Goal: Task Accomplishment & Management: Use online tool/utility

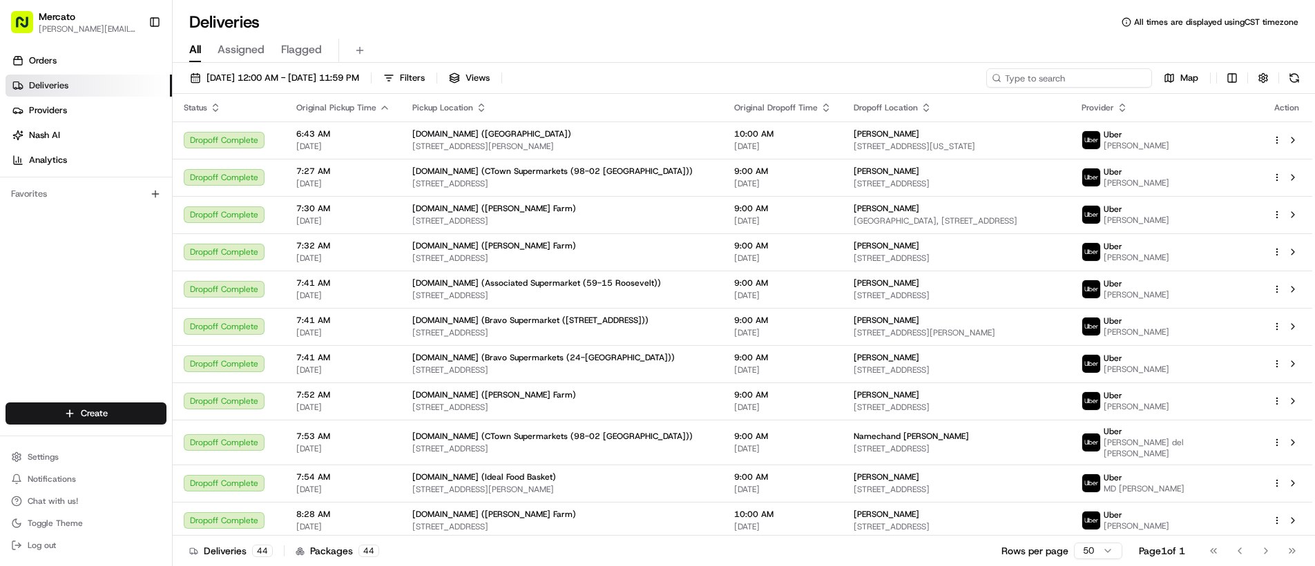
click at [1054, 79] on input at bounding box center [1069, 77] width 166 height 19
paste input "job_PinGe9p8s8jm4owb88sTeP"
type input "job_PinGe9p8s8jm4owb88sTeP"
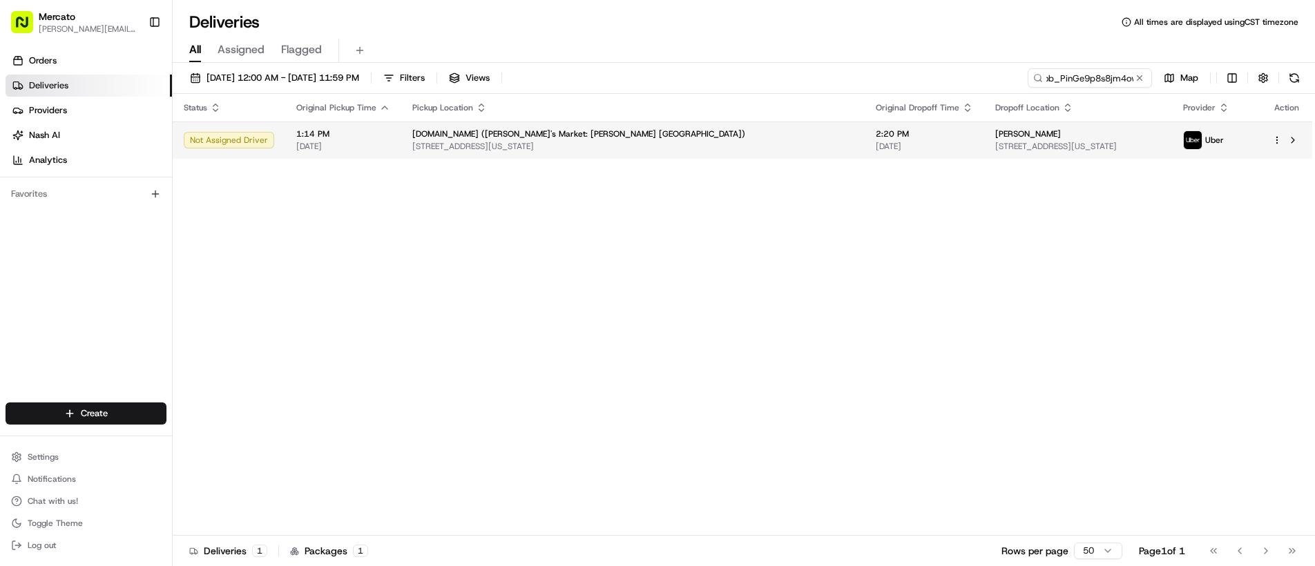
click at [995, 146] on span "[STREET_ADDRESS][US_STATE]" at bounding box center [1078, 146] width 166 height 11
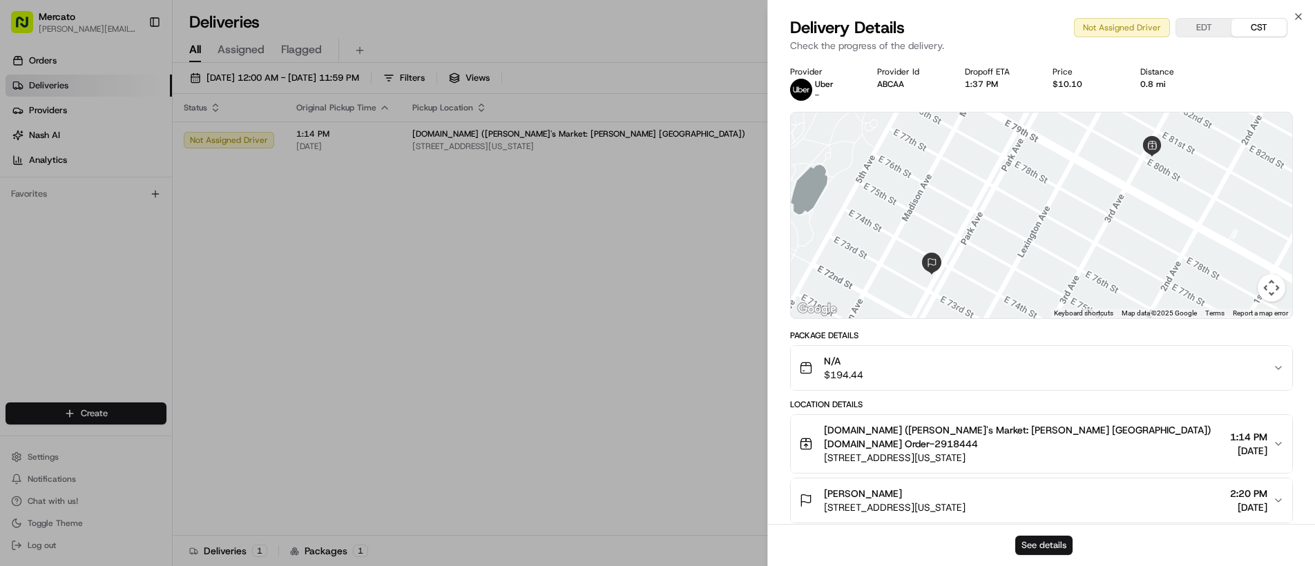
click at [1028, 544] on button "See details" at bounding box center [1043, 545] width 57 height 19
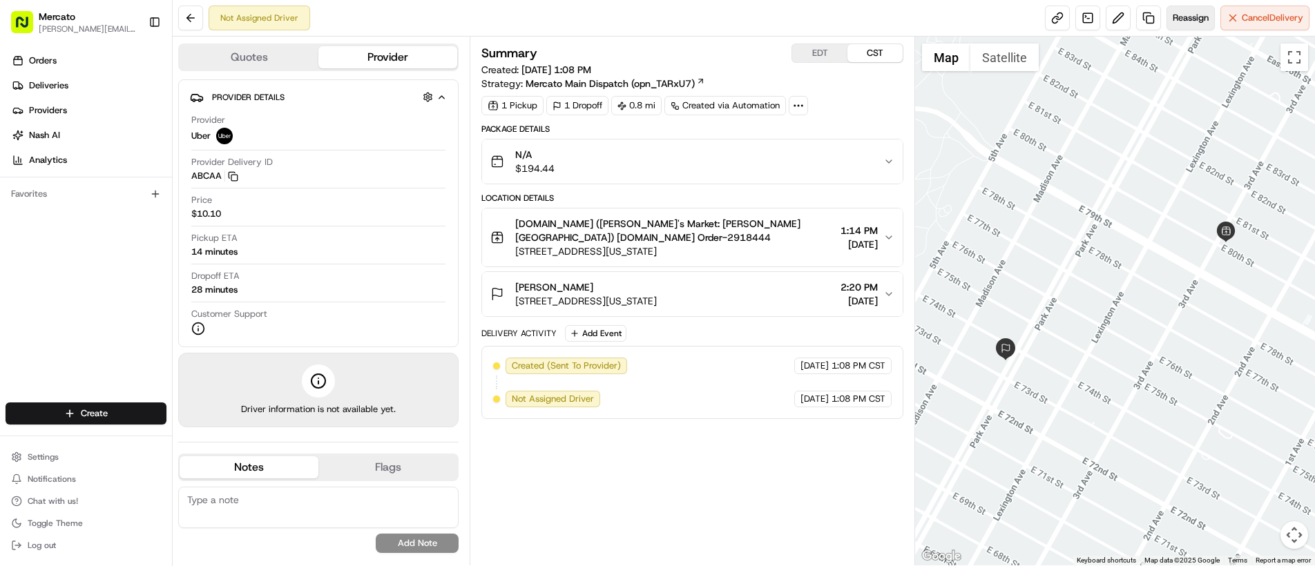
click at [1181, 17] on span "Reassign" at bounding box center [1190, 18] width 36 height 12
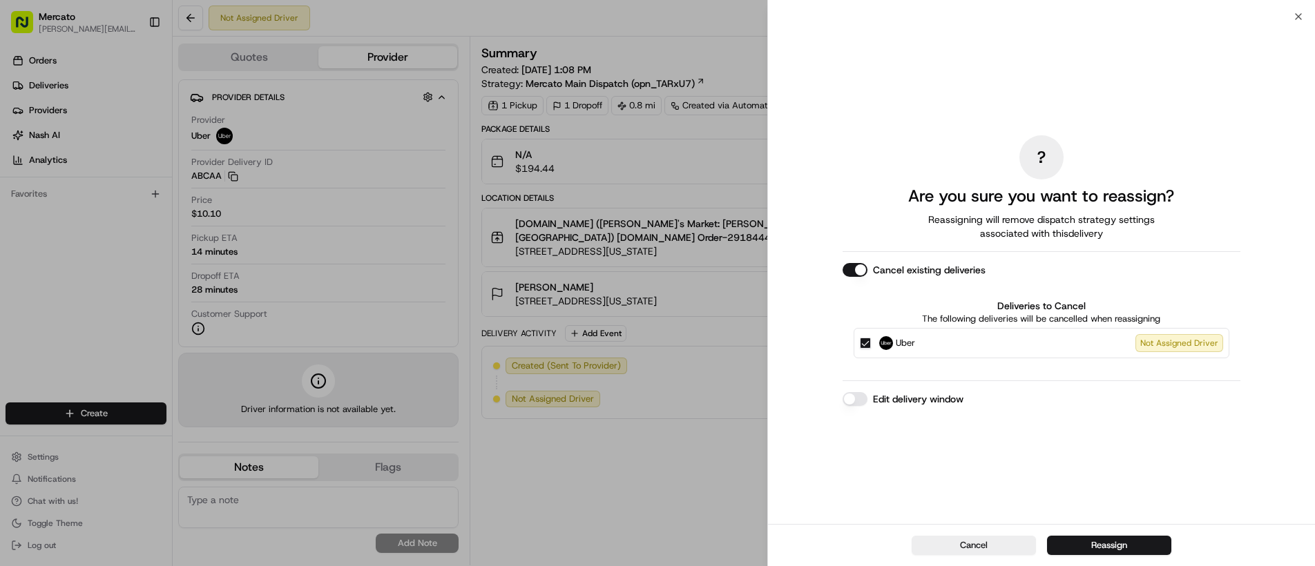
click at [855, 403] on button "Edit delivery window" at bounding box center [854, 399] width 25 height 14
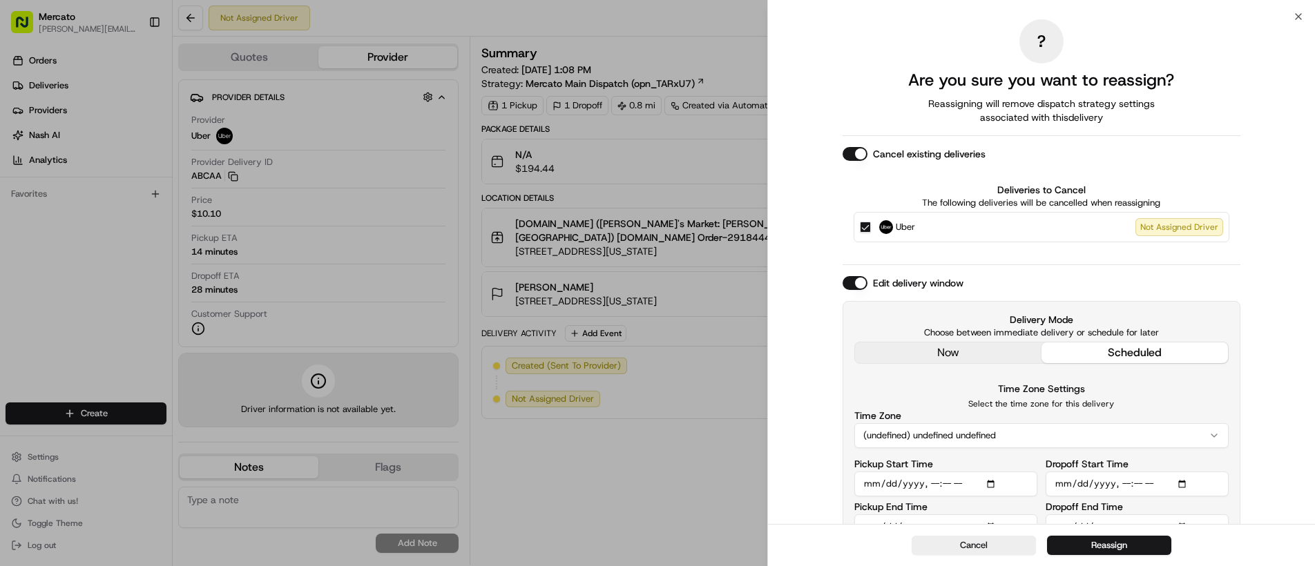
drag, startPoint x: 894, startPoint y: 358, endPoint x: 985, endPoint y: 420, distance: 109.7
click at [893, 358] on div "Edit delivery window Delivery Mode Choose between immediate delivery or schedul…" at bounding box center [1041, 413] width 398 height 275
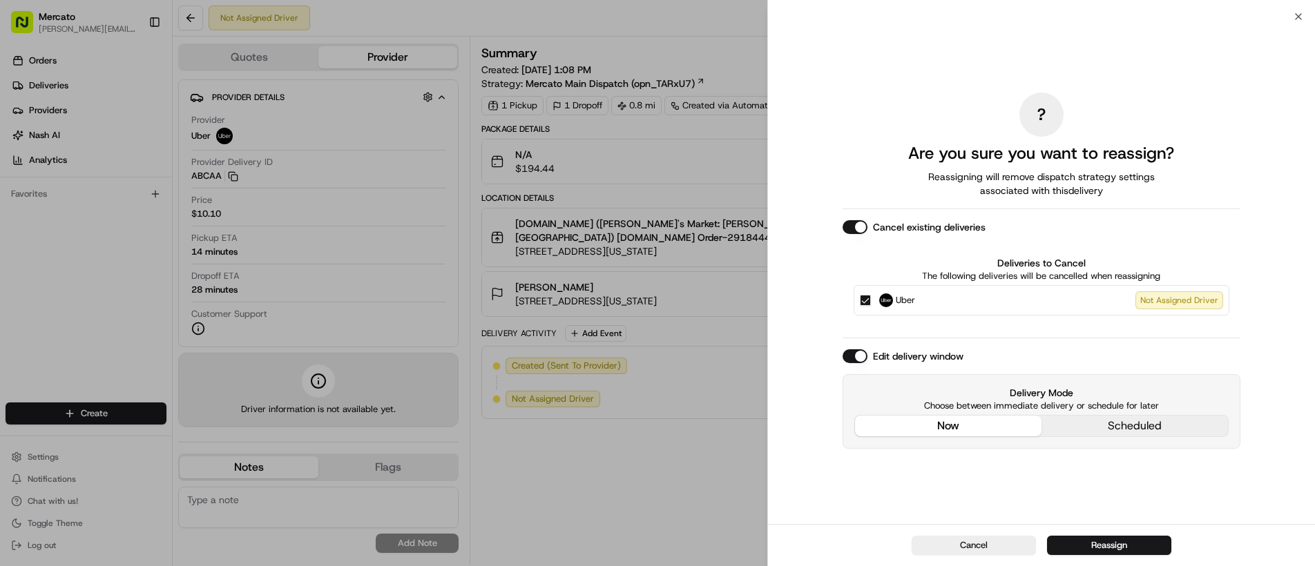
click at [1096, 543] on button "Reassign" at bounding box center [1109, 545] width 124 height 19
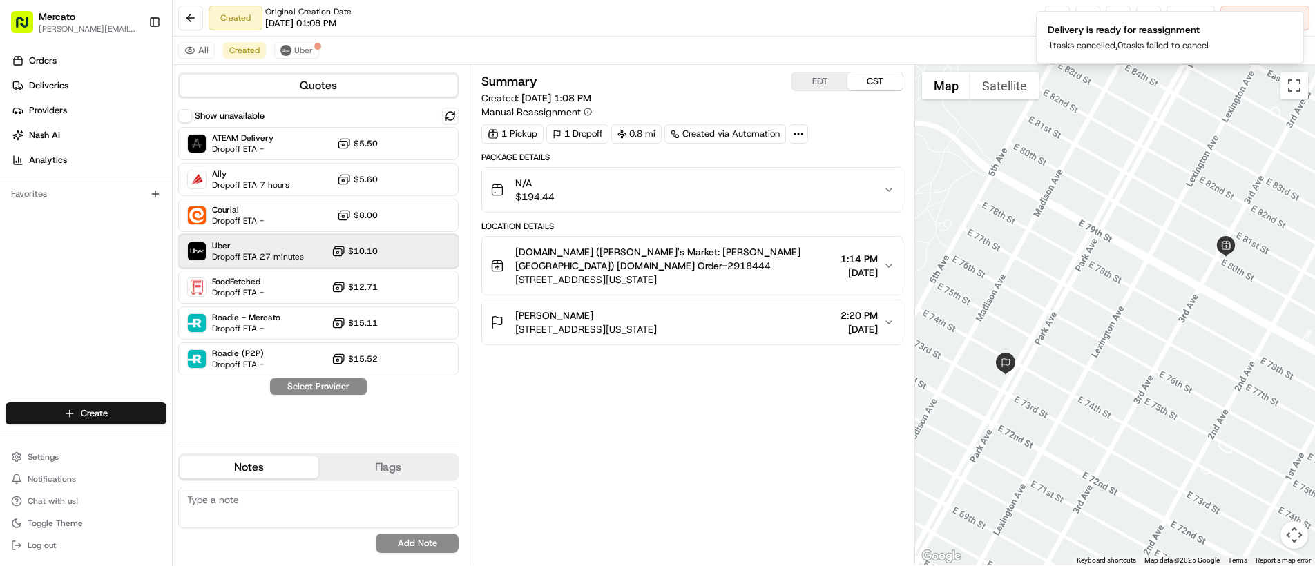
click at [255, 248] on span "Uber" at bounding box center [258, 245] width 92 height 11
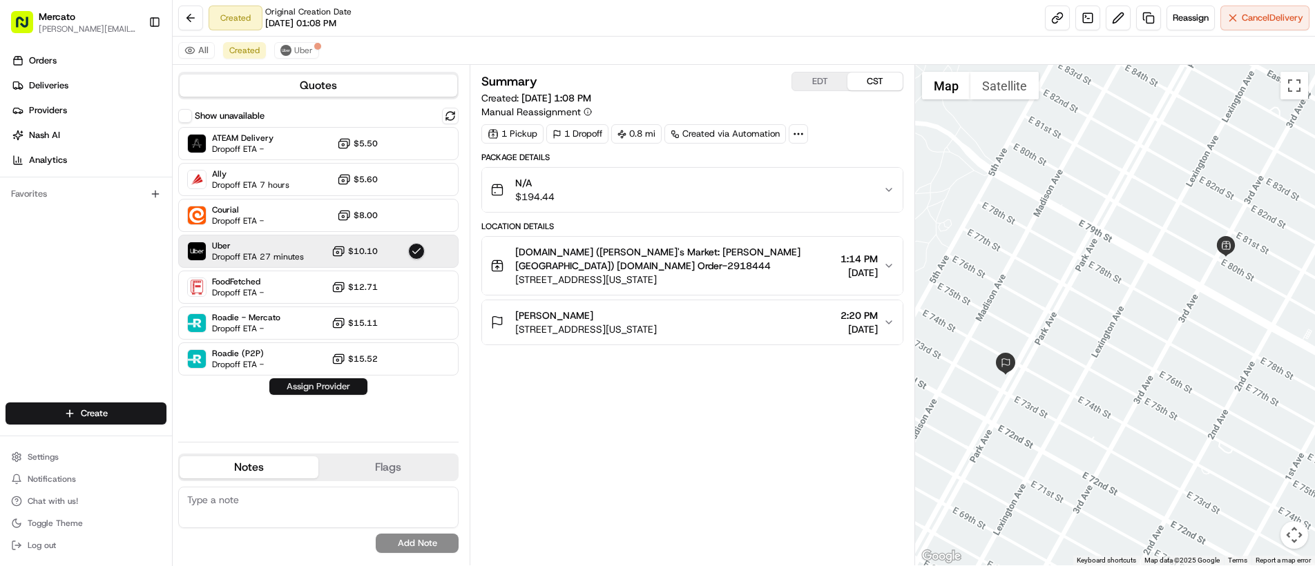
click at [302, 388] on button "Assign Provider" at bounding box center [318, 386] width 98 height 17
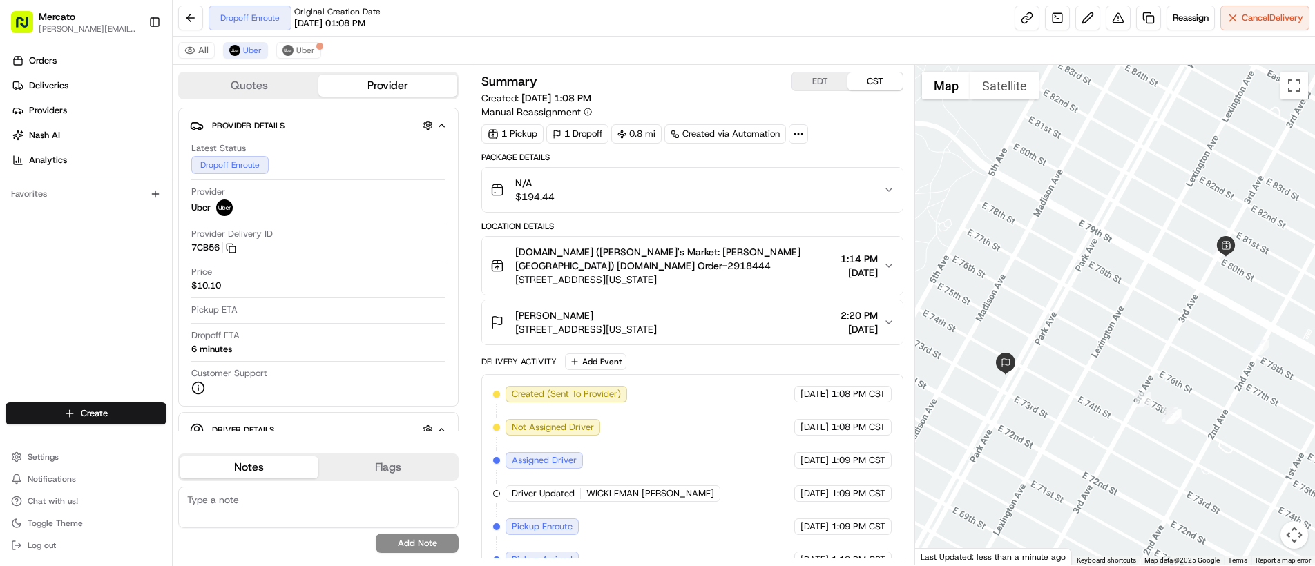
scroll to position [88, 0]
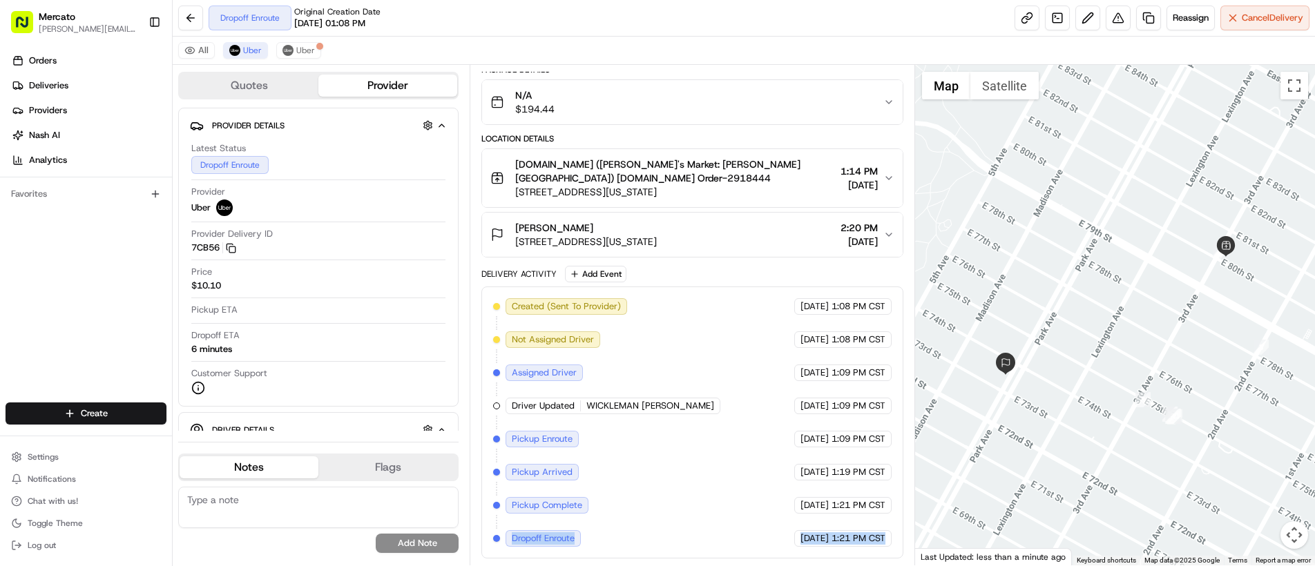
drag, startPoint x: 514, startPoint y: 534, endPoint x: 863, endPoint y: 549, distance: 349.7
click at [863, 549] on div "Created (Sent To Provider) Uber 08/24/2025 1:08 PM CST Not Assigned Driver Uber…" at bounding box center [692, 423] width 422 height 272
copy div "Dropoff Enroute Uber 08/24/2025 1:21 PM CST"
